Goal: Transaction & Acquisition: Obtain resource

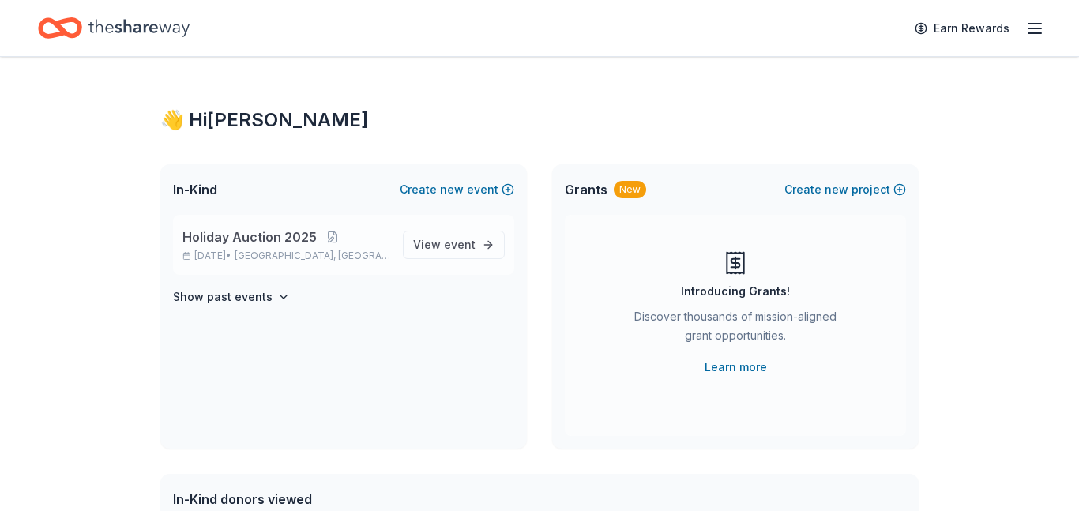
click at [277, 232] on span "Holiday Auction 2025" at bounding box center [249, 236] width 134 height 19
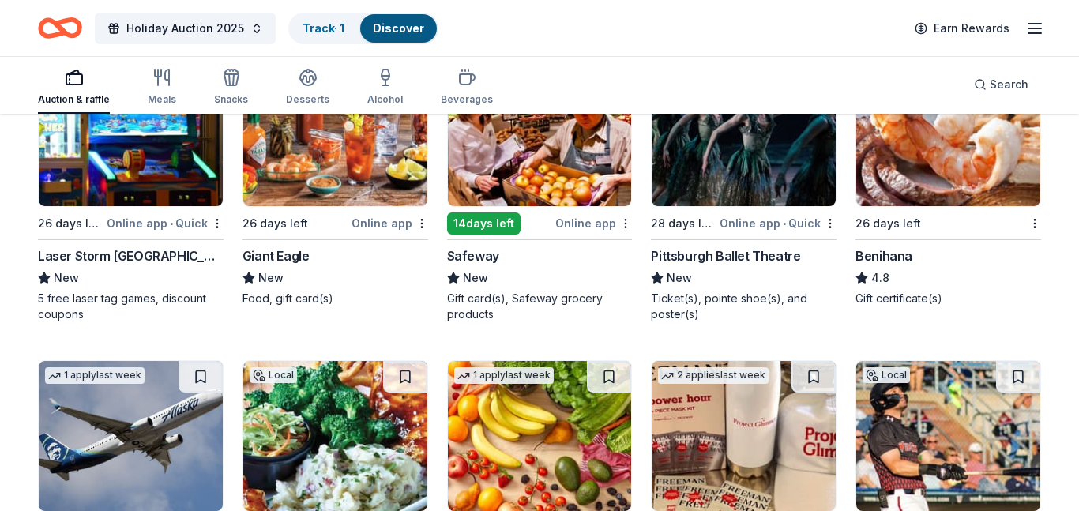
scroll to position [6279, 0]
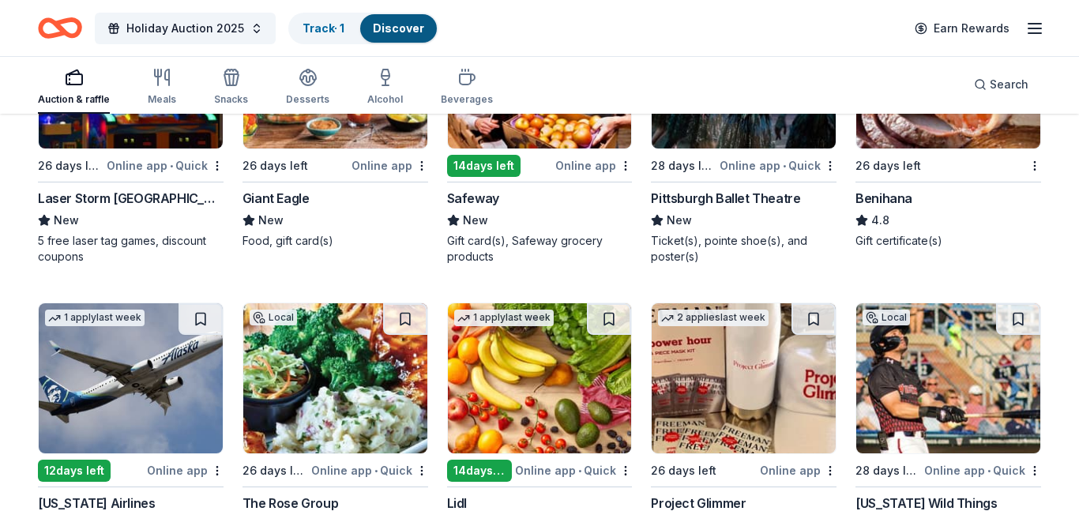
click at [714, 204] on div "Pittsburgh Ballet Theatre" at bounding box center [725, 198] width 149 height 19
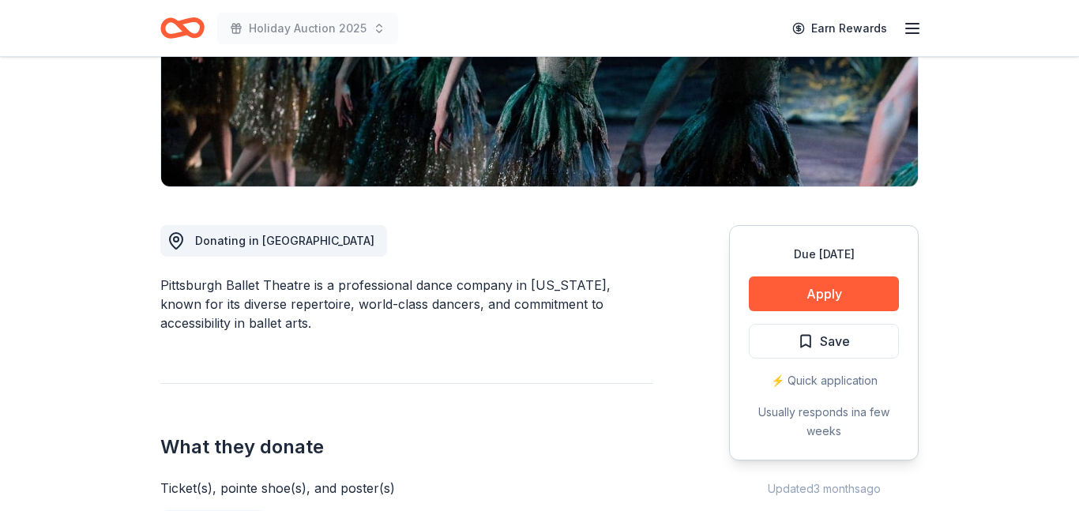
scroll to position [124, 0]
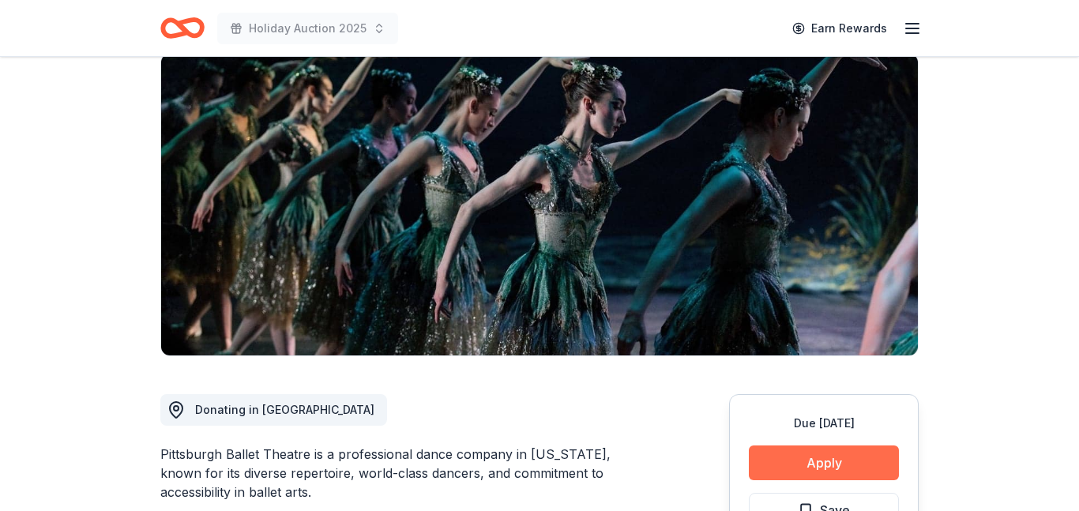
click at [843, 456] on button "Apply" at bounding box center [824, 462] width 150 height 35
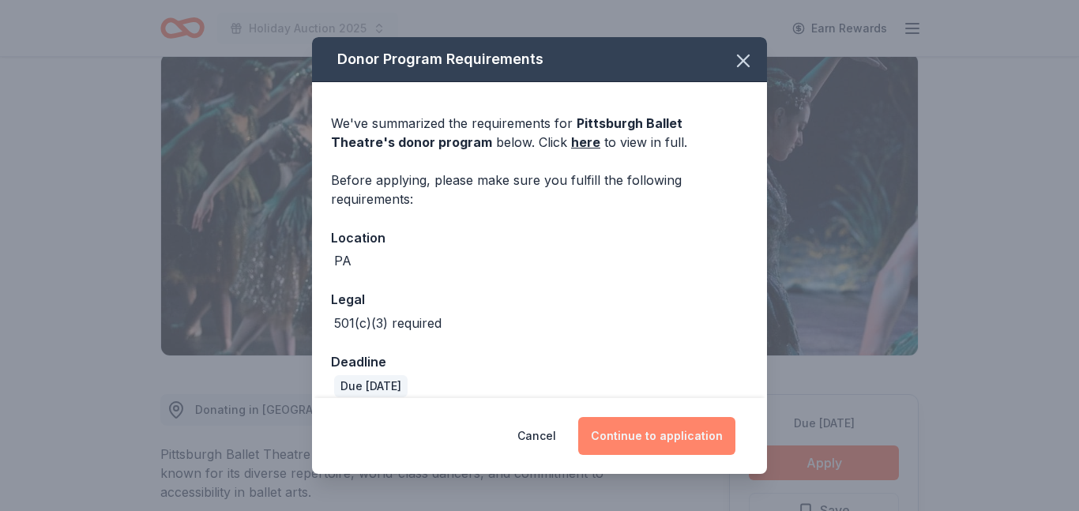
click at [658, 429] on button "Continue to application" at bounding box center [656, 436] width 157 height 38
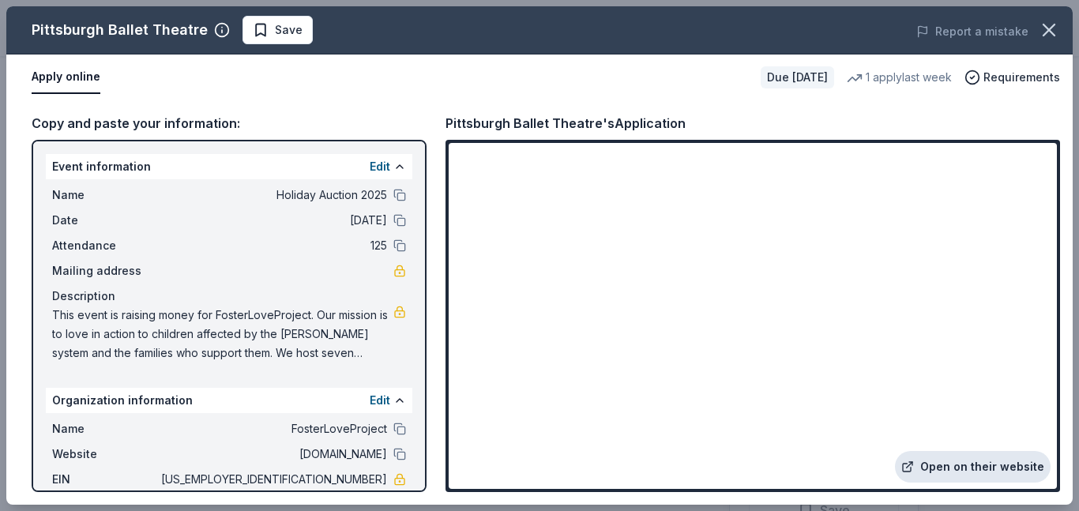
click at [989, 469] on link "Open on their website" at bounding box center [973, 467] width 156 height 32
